Goal: Information Seeking & Learning: Compare options

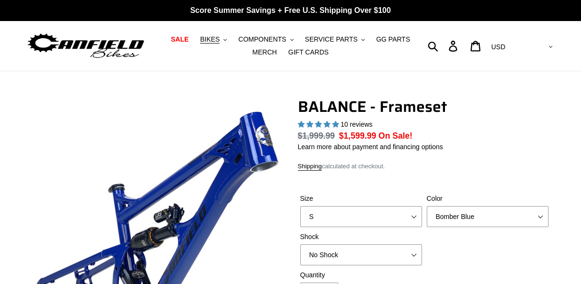
select select "highest-rating"
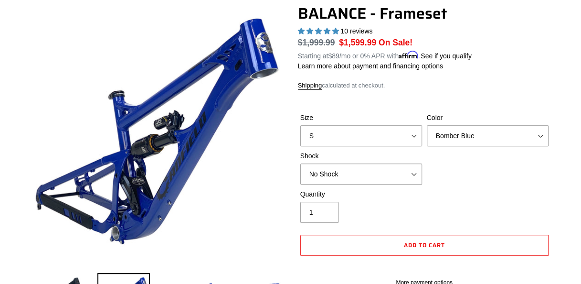
scroll to position [94, 0]
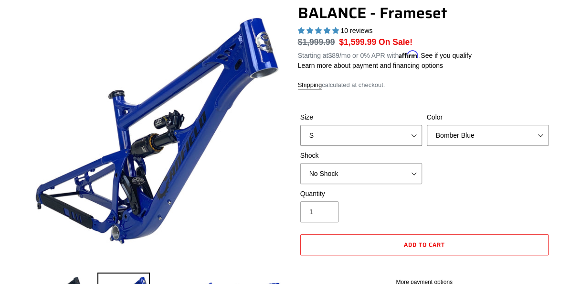
click at [403, 132] on select "S M L XL" at bounding box center [361, 135] width 122 height 21
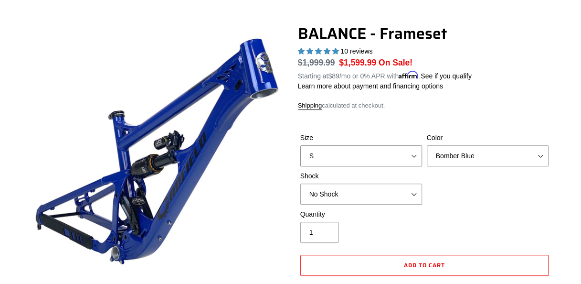
scroll to position [70, 0]
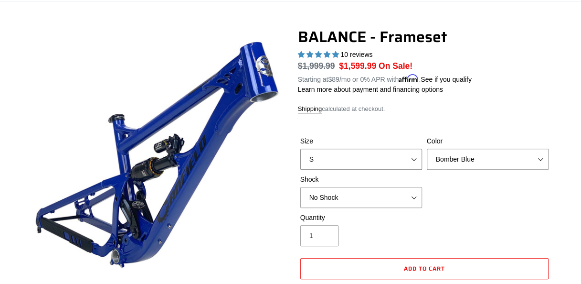
click at [387, 161] on select "S M L XL" at bounding box center [361, 158] width 122 height 21
select select "M"
click at [300, 148] on select "S M L XL" at bounding box center [361, 158] width 122 height 21
click at [369, 195] on select "No Shock Cane Creek Kitsuma Air Öhlins TTX2 Air EXT Storia V3-S" at bounding box center [361, 197] width 122 height 21
select select "Cane Creek Kitsuma Air"
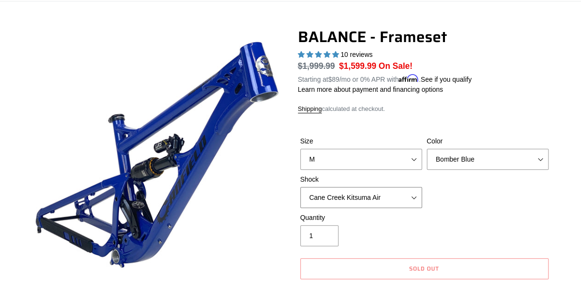
click at [300, 187] on select "No Shock Cane Creek Kitsuma Air Öhlins TTX2 Air EXT Storia V3-S" at bounding box center [361, 197] width 122 height 21
click at [472, 206] on div "Size S M L XL Color Bomber Blue Goat's Blood Stealth Black Shock No Shock" at bounding box center [424, 174] width 253 height 76
click at [477, 157] on select "Bomber Blue Goat's Blood Stealth Black" at bounding box center [488, 158] width 122 height 21
click at [427, 148] on select "Bomber Blue Goat's Blood Stealth Black" at bounding box center [488, 158] width 122 height 21
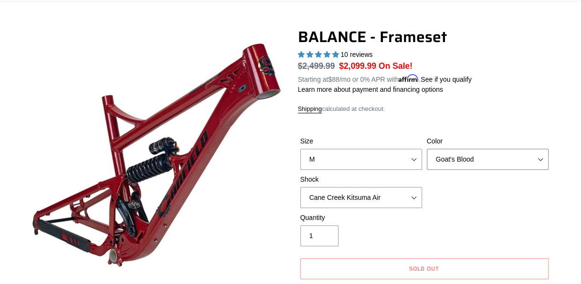
click at [466, 158] on select "Bomber Blue Goat's Blood Stealth Black" at bounding box center [488, 158] width 122 height 21
click at [427, 148] on select "Bomber Blue Goat's Blood Stealth Black" at bounding box center [488, 158] width 122 height 21
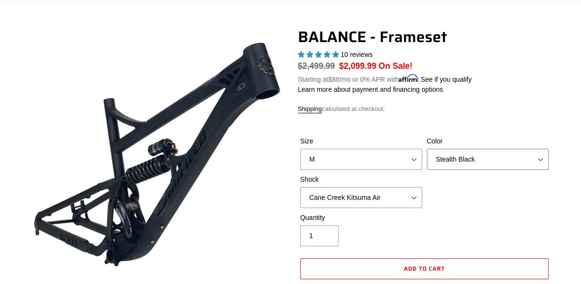
click at [467, 152] on select "Bomber Blue Goat's Blood Stealth Black" at bounding box center [488, 158] width 122 height 21
select select "Bomber Blue"
click at [427, 148] on select "Bomber Blue Goat's Blood Stealth Black" at bounding box center [488, 158] width 122 height 21
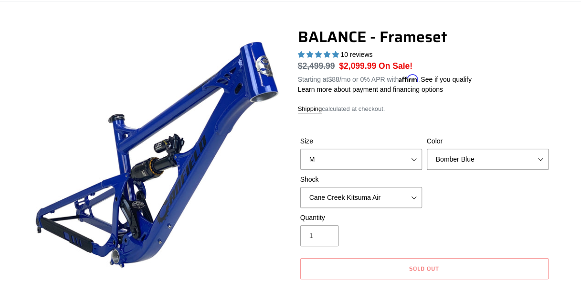
click at [516, 84] on p "Learn more about payment and financing options" at bounding box center [424, 89] width 253 height 10
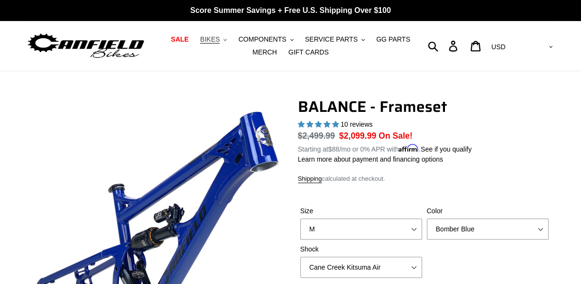
click at [209, 40] on button "BIKES .cls-1{fill:#231f20}" at bounding box center [213, 39] width 36 height 13
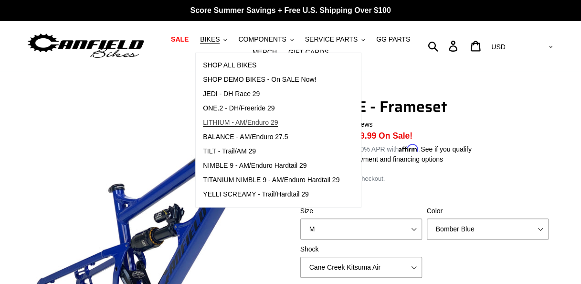
click at [244, 121] on span "LITHIUM - AM/Enduro 29" at bounding box center [240, 122] width 75 height 8
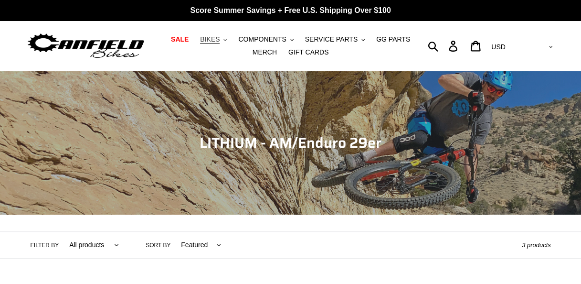
click at [201, 41] on span "BIKES" at bounding box center [210, 39] width 20 height 8
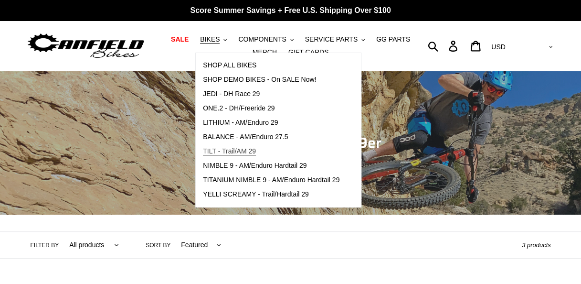
click at [261, 150] on link "TILT - Trail/AM 29" at bounding box center [271, 151] width 151 height 14
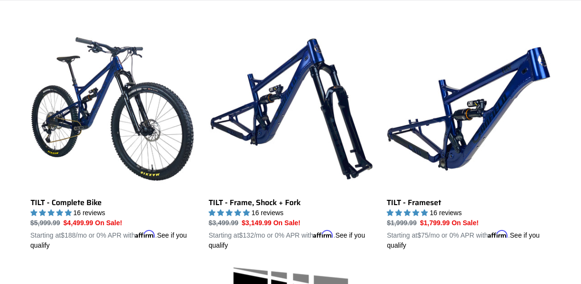
scroll to position [257, 0]
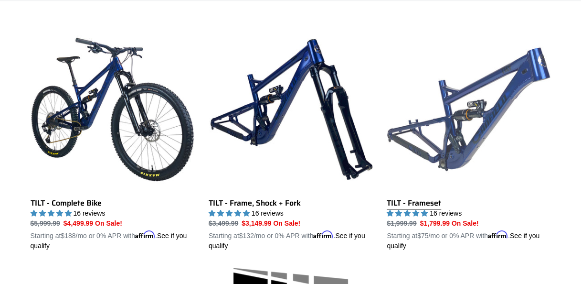
click at [506, 140] on link "TILT - Frameset" at bounding box center [469, 138] width 164 height 223
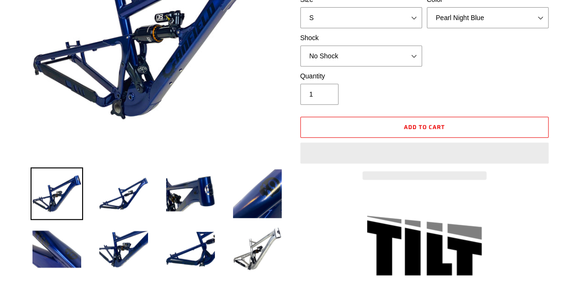
select select "highest-rating"
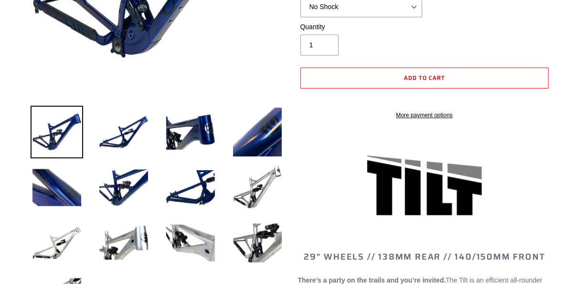
scroll to position [126, 0]
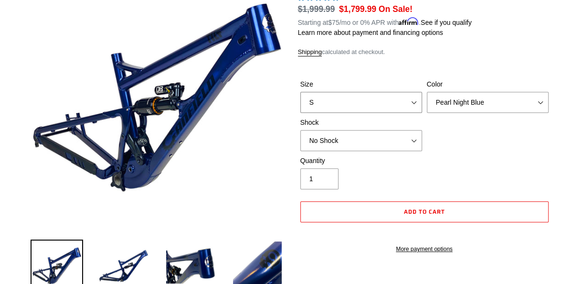
click at [347, 105] on select "S M L XL" at bounding box center [361, 102] width 122 height 21
select select "M"
click at [300, 92] on select "S M L XL" at bounding box center [361, 102] width 122 height 21
click at [463, 110] on select "Pearl Night Blue Stealth Silver" at bounding box center [488, 102] width 122 height 21
click at [427, 92] on select "Pearl Night Blue Stealth Silver" at bounding box center [488, 102] width 122 height 21
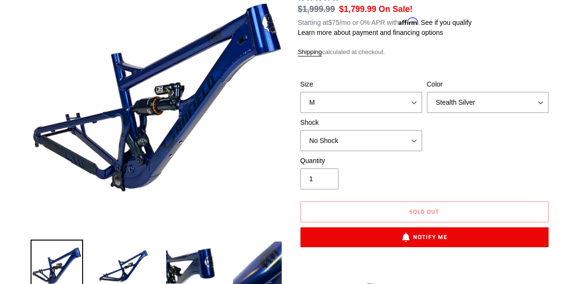
click at [494, 148] on div "Size S M L XL Color Pearl Night Blue Stealth Silver Shock No Shock Cane Creek D…" at bounding box center [424, 117] width 253 height 76
click at [489, 105] on select "Pearl Night Blue Stealth Silver" at bounding box center [488, 102] width 122 height 21
select select "Pearl Night Blue"
click at [427, 92] on select "Pearl Night Blue Stealth Silver" at bounding box center [488, 102] width 122 height 21
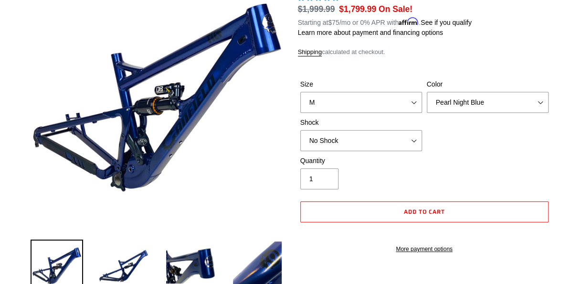
click at [510, 154] on div "Size S M L XL Color Pearl Night Blue Stealth Silver Shock No Shock Cane Creek D…" at bounding box center [424, 117] width 253 height 76
drag, startPoint x: 566, startPoint y: 150, endPoint x: 347, endPoint y: 140, distance: 218.4
click at [347, 140] on select "No Shock Cane Creek DB Kitsuma Air RockShox Deluxe Ultimate Fox FLOAT X EXT Sto…" at bounding box center [361, 140] width 122 height 21
click at [300, 130] on select "No Shock Cane Creek DB Kitsuma Air RockShox Deluxe Ultimate Fox FLOAT X EXT Sto…" at bounding box center [361, 140] width 122 height 21
click at [389, 138] on select "No Shock Cane Creek DB Kitsuma Air RockShox Deluxe Ultimate Fox FLOAT X EXT Sto…" at bounding box center [361, 140] width 122 height 21
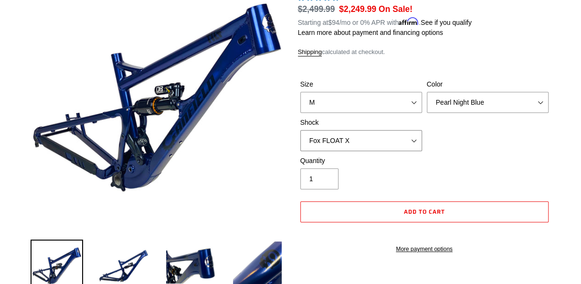
click at [300, 130] on select "No Shock Cane Creek DB Kitsuma Air RockShox Deluxe Ultimate Fox FLOAT X EXT Sto…" at bounding box center [361, 140] width 122 height 21
click at [386, 130] on select "No Shock Cane Creek DB Kitsuma Air RockShox Deluxe Ultimate Fox FLOAT X EXT Sto…" at bounding box center [361, 140] width 122 height 21
click at [300, 130] on select "No Shock Cane Creek DB Kitsuma Air RockShox Deluxe Ultimate Fox FLOAT X EXT Sto…" at bounding box center [361, 140] width 122 height 21
click at [388, 134] on select "No Shock Cane Creek DB Kitsuma Air RockShox Deluxe Ultimate Fox FLOAT X EXT Sto…" at bounding box center [361, 140] width 122 height 21
click at [300, 130] on select "No Shock Cane Creek DB Kitsuma Air RockShox Deluxe Ultimate Fox FLOAT X EXT Sto…" at bounding box center [361, 140] width 122 height 21
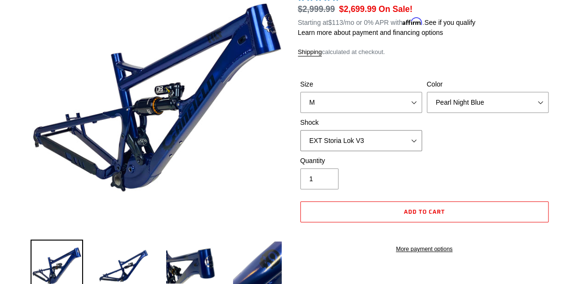
click at [389, 140] on select "No Shock Cane Creek DB Kitsuma Air RockShox Deluxe Ultimate Fox FLOAT X EXT Sto…" at bounding box center [361, 140] width 122 height 21
select select "RockShox Deluxe Ultimate"
click at [300, 130] on select "No Shock Cane Creek DB Kitsuma Air RockShox Deluxe Ultimate Fox FLOAT X EXT Sto…" at bounding box center [361, 140] width 122 height 21
click at [457, 161] on div "Quantity 1" at bounding box center [424, 175] width 253 height 38
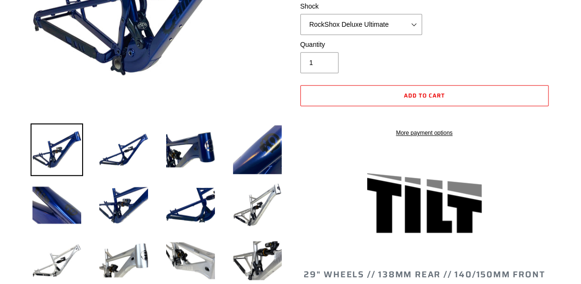
scroll to position [243, 0]
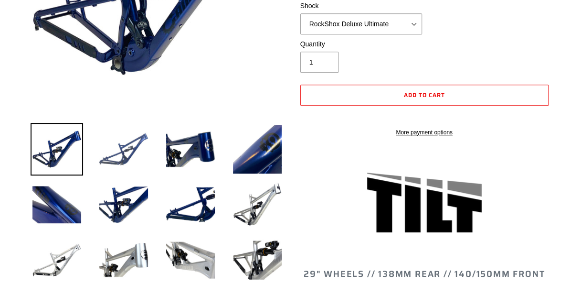
click at [144, 138] on img at bounding box center [123, 149] width 53 height 53
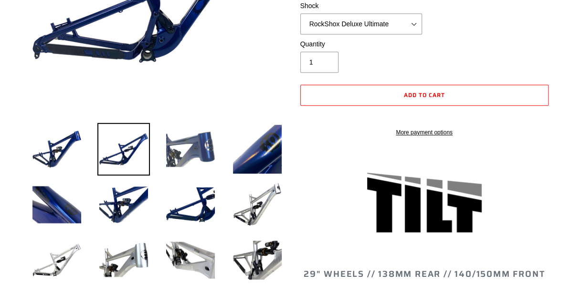
scroll to position [141, 0]
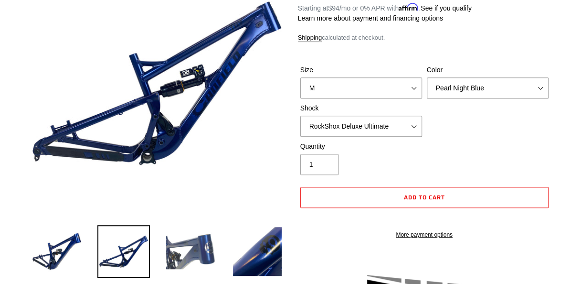
click at [173, 241] on img at bounding box center [190, 251] width 53 height 53
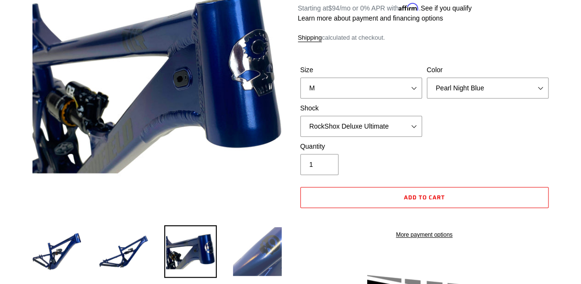
click at [258, 250] on img at bounding box center [257, 251] width 53 height 53
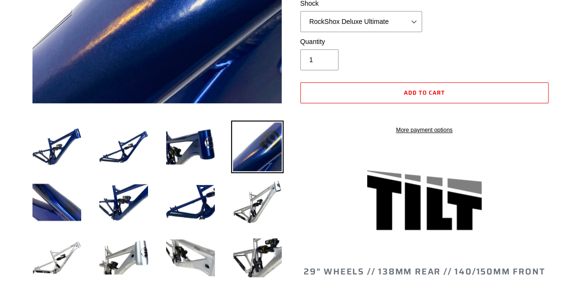
scroll to position [250, 0]
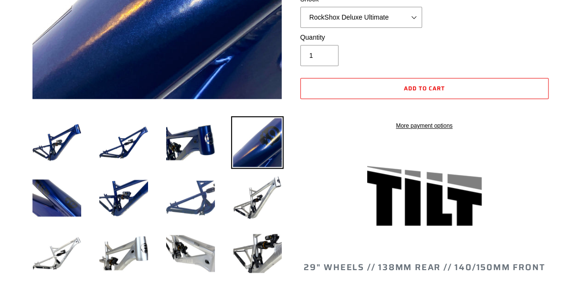
click at [183, 192] on img at bounding box center [190, 197] width 53 height 53
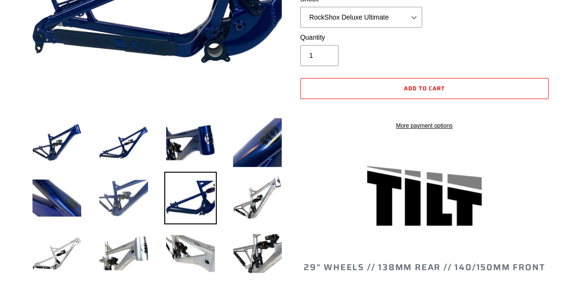
click at [121, 194] on img at bounding box center [123, 197] width 53 height 53
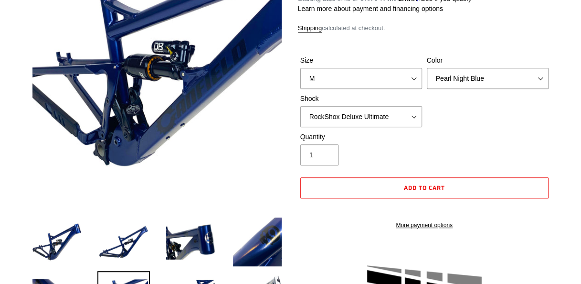
scroll to position [149, 0]
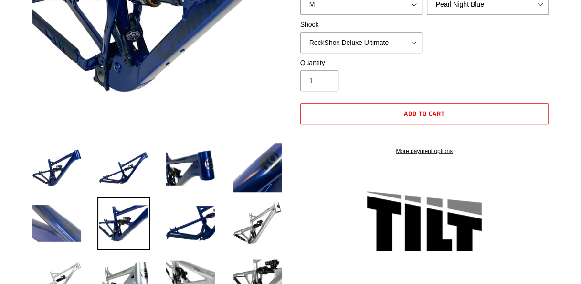
click at [53, 223] on img at bounding box center [57, 223] width 53 height 53
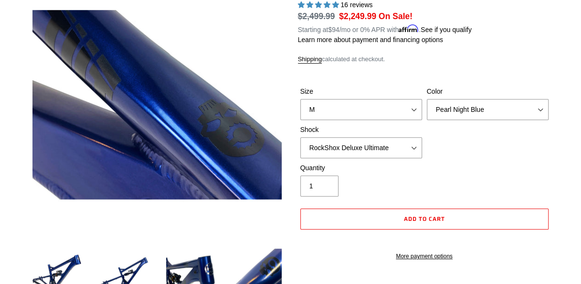
scroll to position [0, 0]
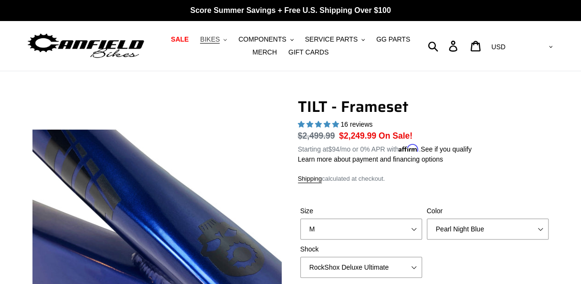
click at [206, 36] on span "BIKES" at bounding box center [210, 39] width 20 height 8
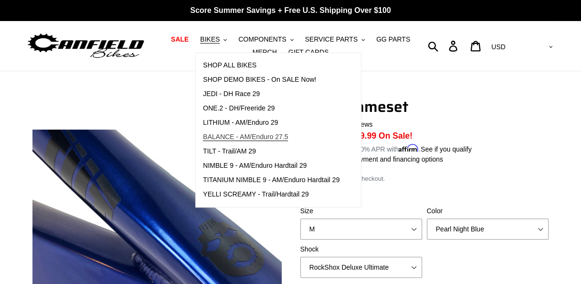
click at [282, 137] on link "BALANCE - AM/Enduro 27.5" at bounding box center [271, 137] width 151 height 14
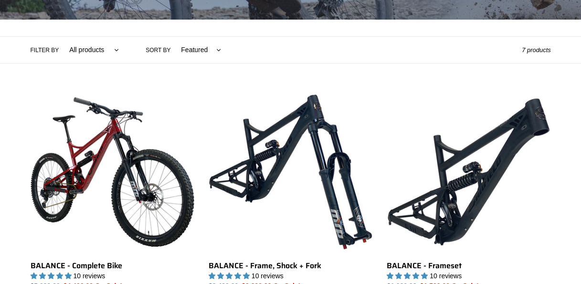
scroll to position [273, 0]
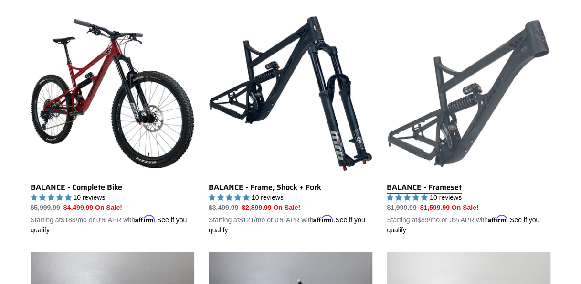
click at [475, 118] on link "BALANCE - Frameset" at bounding box center [469, 122] width 164 height 223
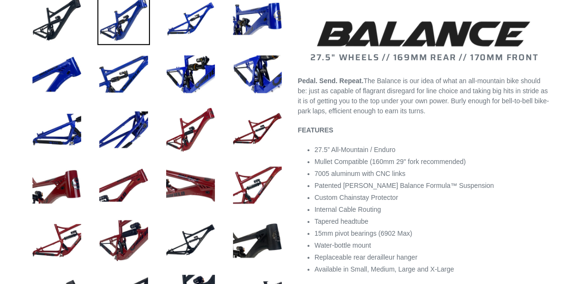
select select "highest-rating"
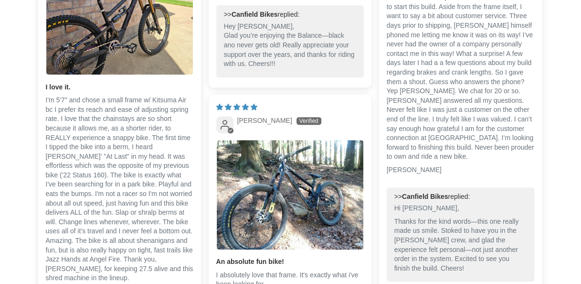
scroll to position [1876, 0]
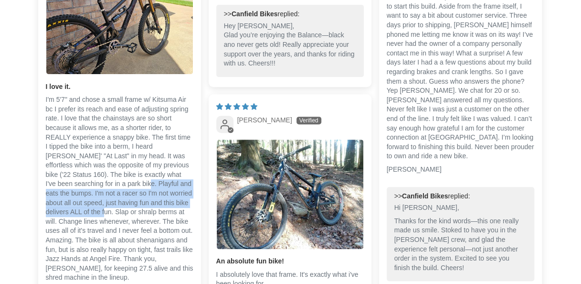
drag, startPoint x: 77, startPoint y: 191, endPoint x: 187, endPoint y: 210, distance: 112.0
click at [187, 210] on p "I'm 5'7" and chose a small frame w/ Kitsuma Air bc I prefer its reach and ease …" at bounding box center [119, 188] width 147 height 187
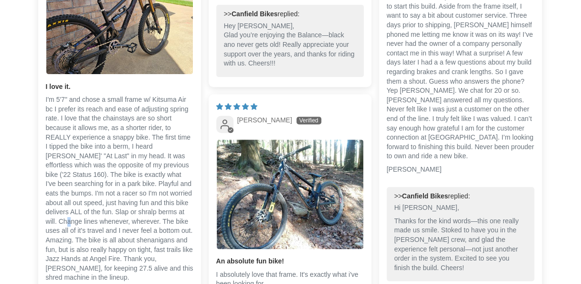
drag, startPoint x: 187, startPoint y: 210, endPoint x: 149, endPoint y: 218, distance: 38.9
click at [149, 218] on p "I'm 5'7" and chose a small frame w/ Kitsuma Air bc I prefer its reach and ease …" at bounding box center [119, 188] width 147 height 187
drag, startPoint x: 149, startPoint y: 218, endPoint x: 118, endPoint y: 223, distance: 30.9
click at [118, 223] on p "I'm 5'7" and chose a small frame w/ Kitsuma Air bc I prefer its reach and ease …" at bounding box center [119, 188] width 147 height 187
click at [117, 246] on p "I'm 5'7" and chose a small frame w/ Kitsuma Air bc I prefer its reach and ease …" at bounding box center [119, 188] width 147 height 187
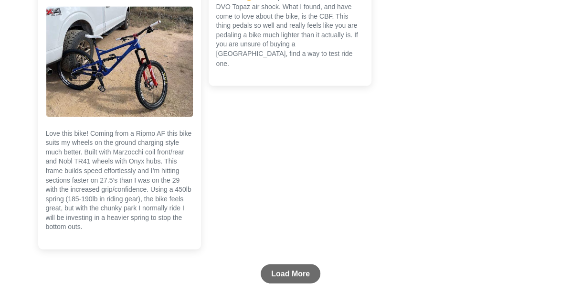
scroll to position [2578, 0]
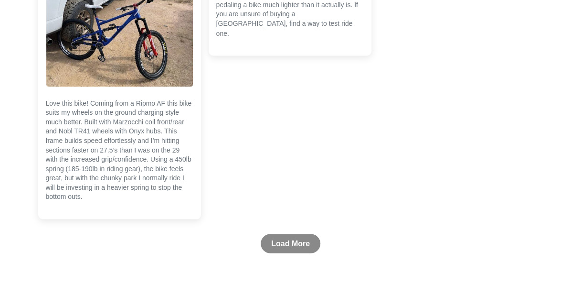
click at [295, 242] on link "Load More" at bounding box center [291, 242] width 60 height 19
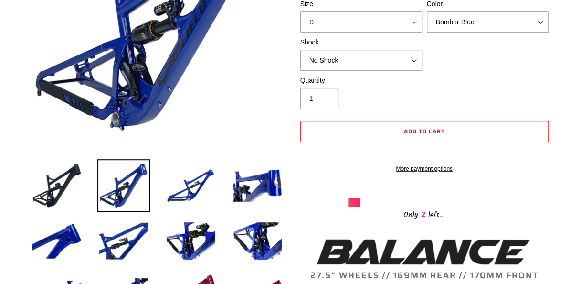
scroll to position [73, 0]
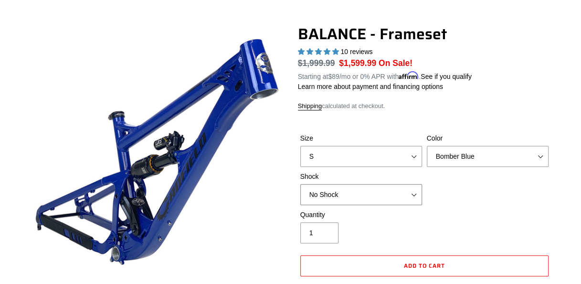
click at [391, 199] on select "No Shock Cane Creek Kitsuma Air Öhlins TTX2 Air EXT Storia V3-S" at bounding box center [361, 194] width 122 height 21
click at [300, 184] on select "No Shock Cane Creek Kitsuma Air Öhlins TTX2 Air EXT Storia V3-S" at bounding box center [361, 194] width 122 height 21
click at [379, 199] on select "No Shock Cane Creek Kitsuma Air Öhlins TTX2 Air EXT Storia V3-S" at bounding box center [361, 194] width 122 height 21
click at [300, 184] on select "No Shock Cane Creek Kitsuma Air Öhlins TTX2 Air EXT Storia V3-S" at bounding box center [361, 194] width 122 height 21
click at [381, 201] on select "No Shock Cane Creek Kitsuma Air Öhlins TTX2 Air EXT Storia V3-S" at bounding box center [361, 194] width 122 height 21
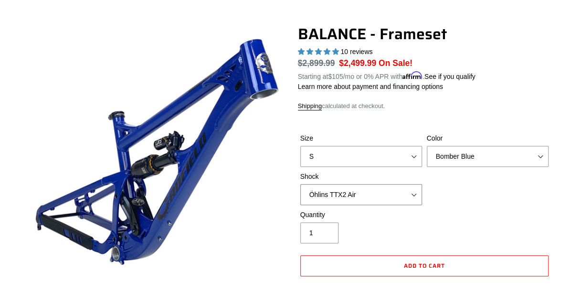
click at [300, 184] on select "No Shock Cane Creek Kitsuma Air Öhlins TTX2 Air EXT Storia V3-S" at bounding box center [361, 194] width 122 height 21
click at [387, 190] on select "No Shock Cane Creek Kitsuma Air Öhlins TTX2 Air EXT Storia V3-S" at bounding box center [361, 194] width 122 height 21
select select "No Shock"
click at [300, 184] on select "No Shock Cane Creek Kitsuma Air Öhlins TTX2 Air EXT Storia V3-S" at bounding box center [361, 194] width 122 height 21
click at [478, 154] on select "Bomber Blue Goat's Blood Stealth Black" at bounding box center [488, 156] width 122 height 21
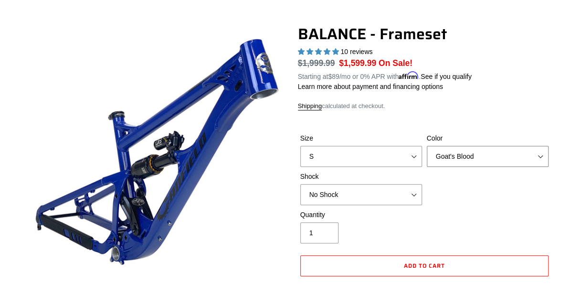
click at [427, 146] on select "Bomber Blue Goat's Blood Stealth Black" at bounding box center [488, 156] width 122 height 21
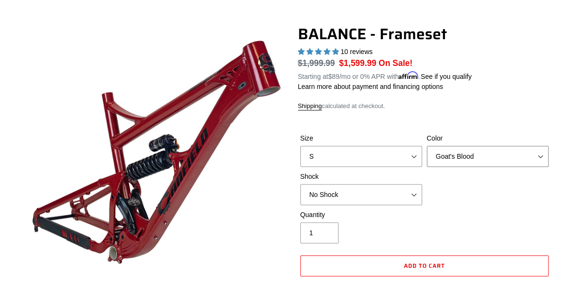
click at [484, 154] on select "Bomber Blue Goat's Blood Stealth Black" at bounding box center [488, 156] width 122 height 21
select select "Bomber Blue"
click at [427, 146] on select "Bomber Blue Goat's Blood Stealth Black" at bounding box center [488, 156] width 122 height 21
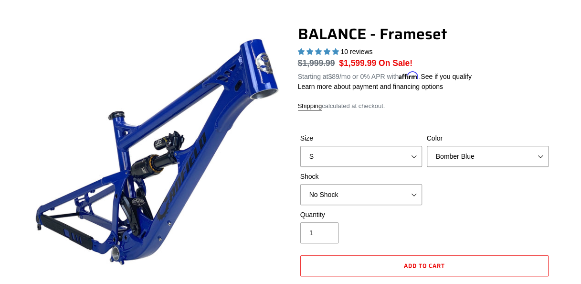
click at [538, 84] on p "Learn more about payment and financing options" at bounding box center [424, 87] width 253 height 10
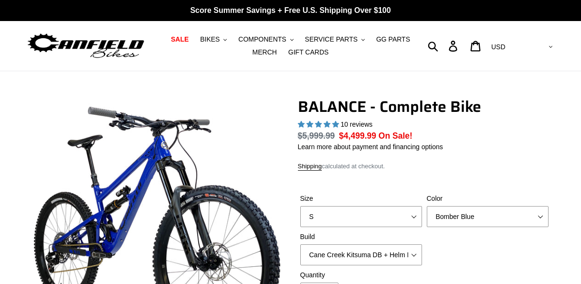
select select "highest-rating"
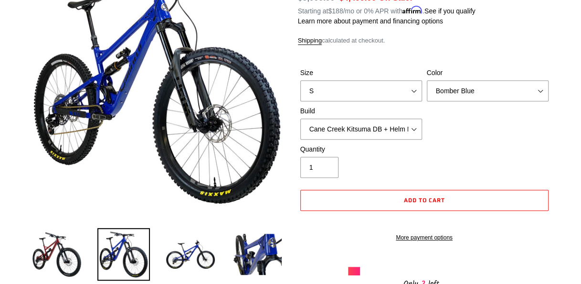
scroll to position [138, 0]
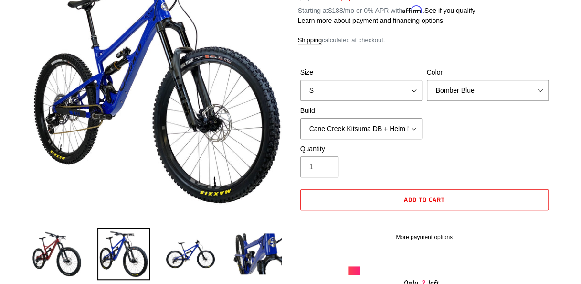
click at [345, 134] on select "Cane Creek Kitsuma DB + Helm MKII + SRAM GX Cane Creek Kitsuma DB + Helm MKII +…" at bounding box center [361, 128] width 122 height 21
click at [356, 126] on select "Cane Creek Kitsuma DB + Helm MKII + SRAM GX Cane Creek Kitsuma DB + Helm MKII +…" at bounding box center [361, 128] width 122 height 21
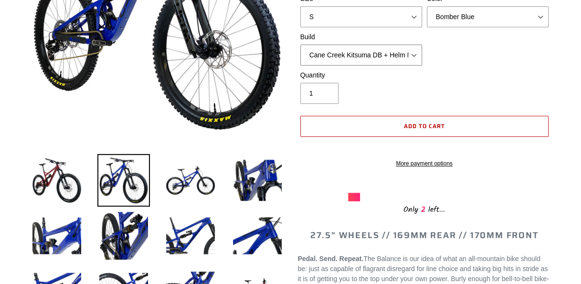
scroll to position [263, 0]
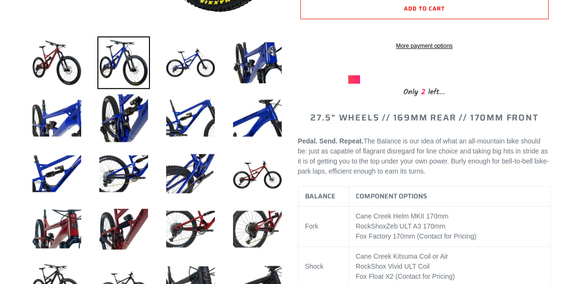
scroll to position [330, 0]
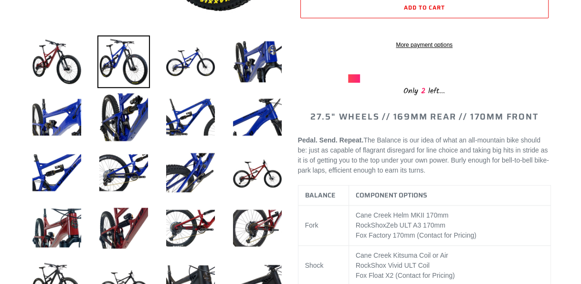
click at [519, 175] on p "Pedal. Send. Repeat. The Balance is our idea of what an all-mountain bike shoul…" at bounding box center [424, 155] width 253 height 40
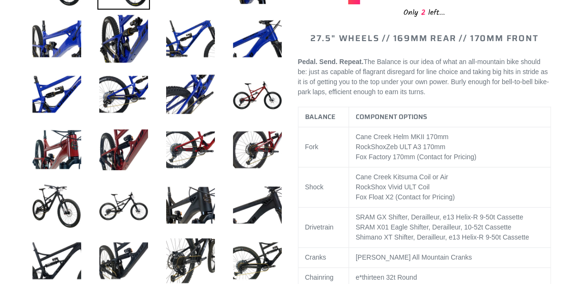
scroll to position [413, 0]
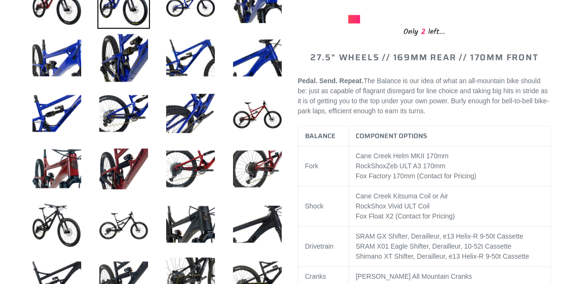
scroll to position [377, 0]
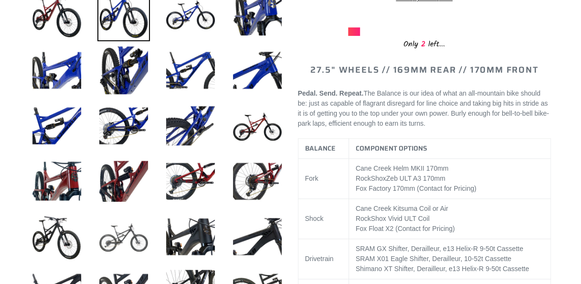
click at [122, 238] on img at bounding box center [123, 236] width 53 height 53
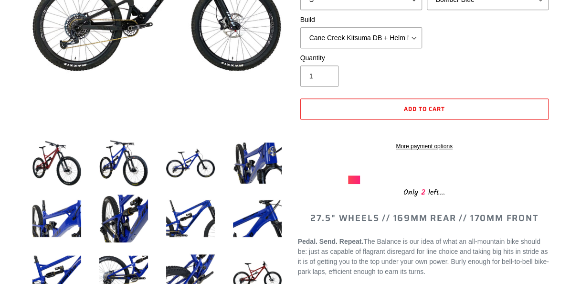
scroll to position [232, 0]
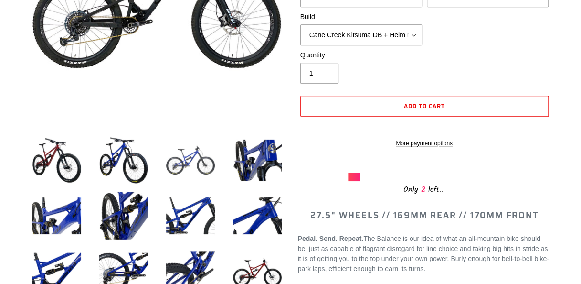
click at [194, 176] on img at bounding box center [190, 160] width 53 height 53
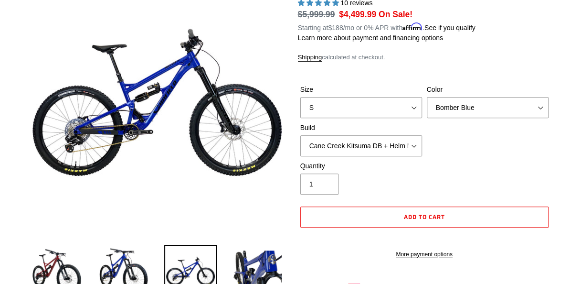
scroll to position [118, 0]
